Goal: Navigation & Orientation: Go to known website

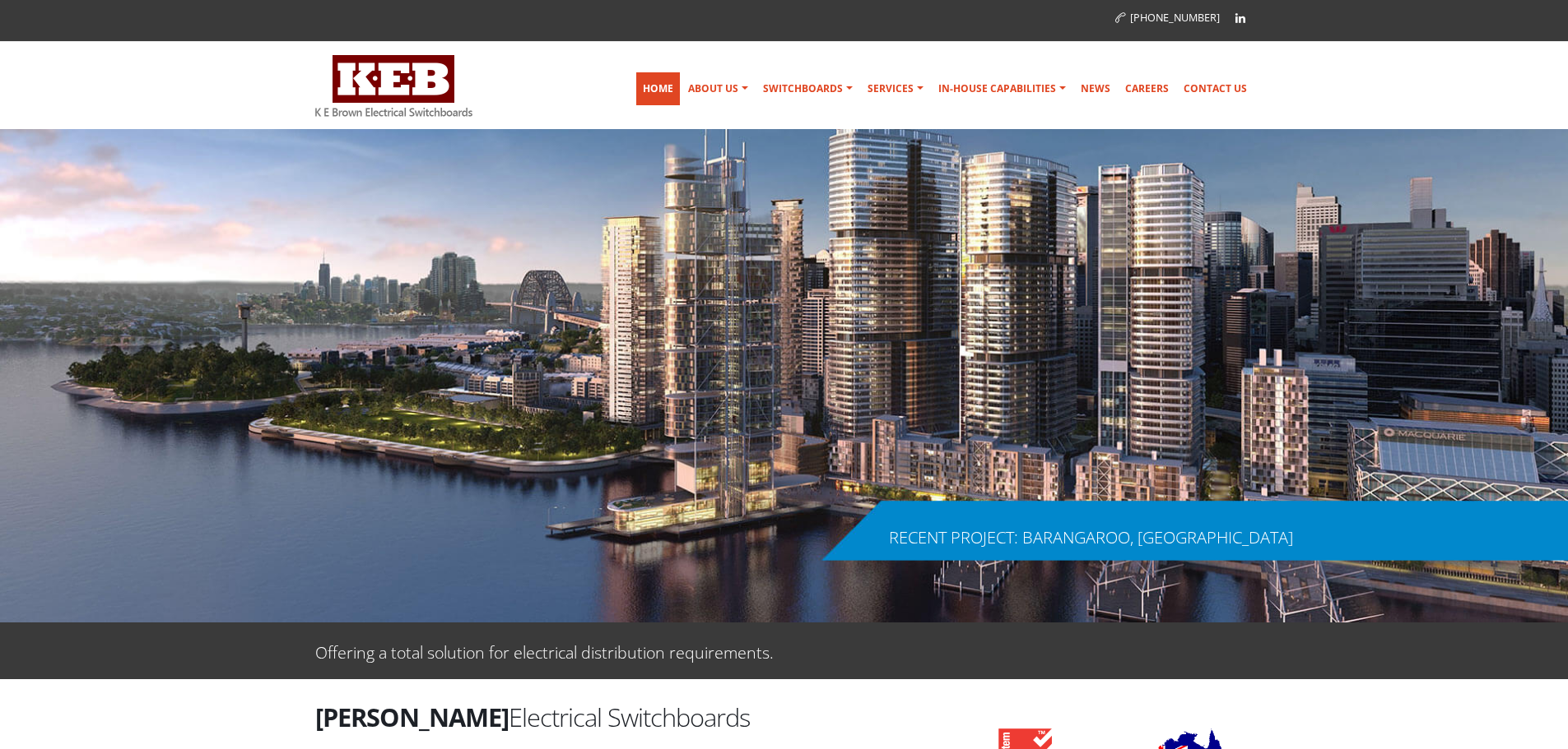
click at [657, 88] on link "Home" at bounding box center [658, 88] width 44 height 33
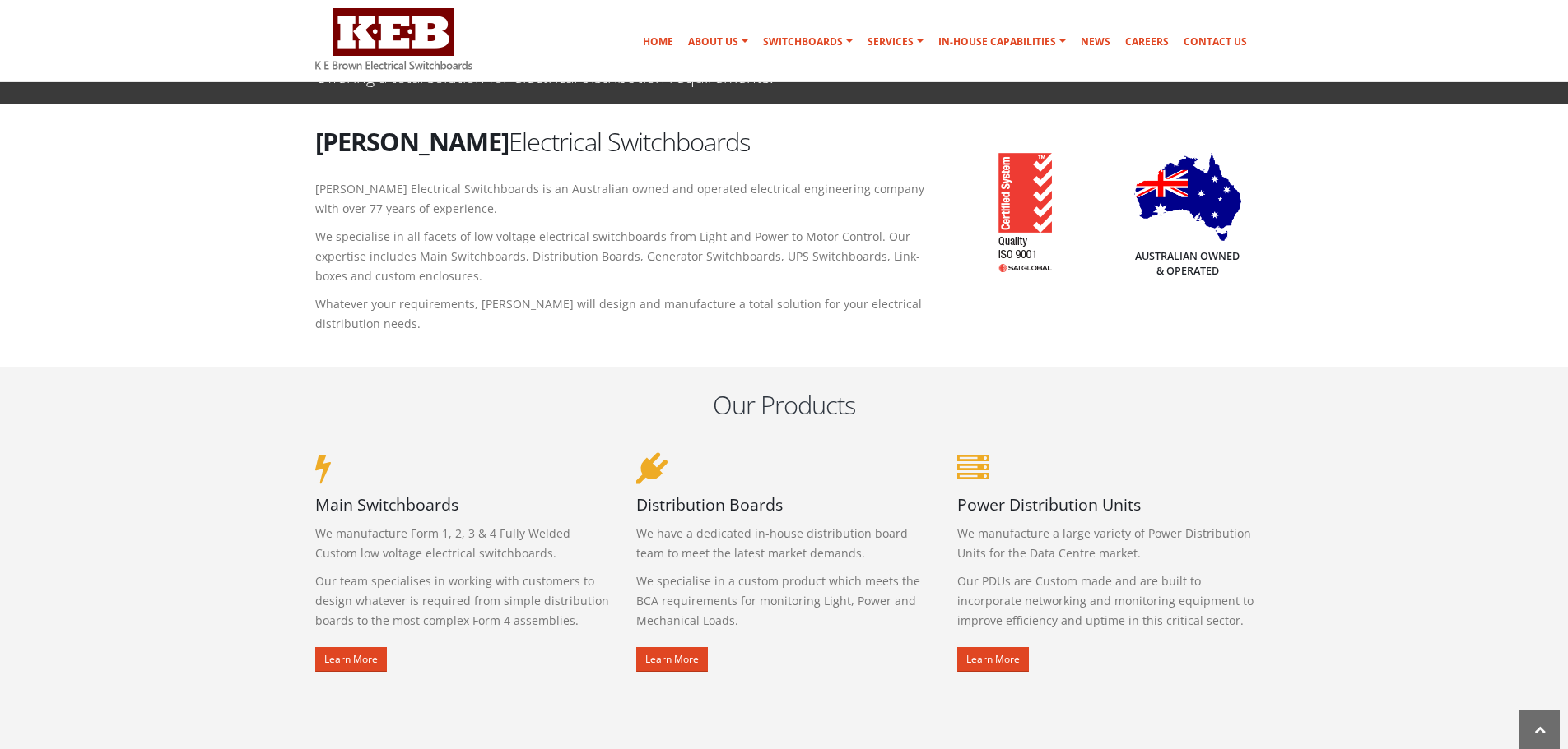
scroll to position [658, 0]
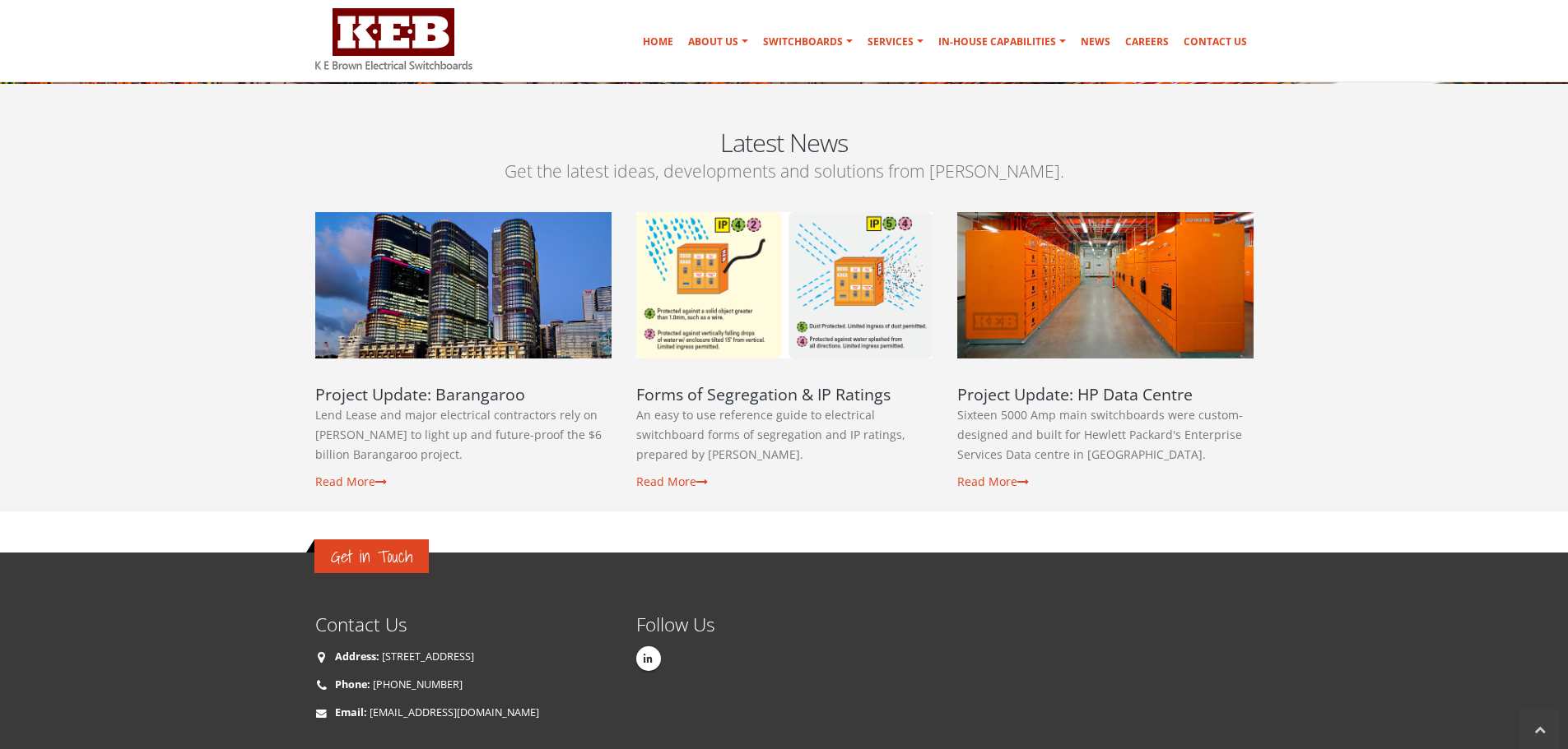
scroll to position [2633, 0]
click at [648, 654] on icon at bounding box center [648, 658] width 9 height 10
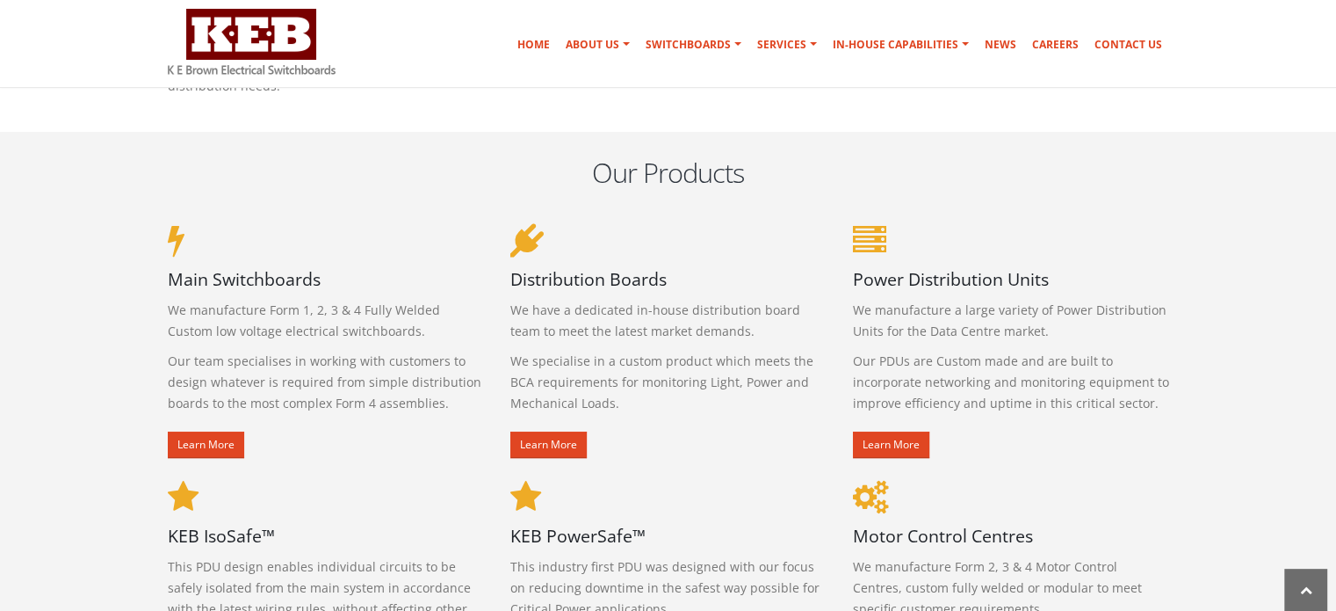
scroll to position [879, 0]
